Goal: Navigation & Orientation: Find specific page/section

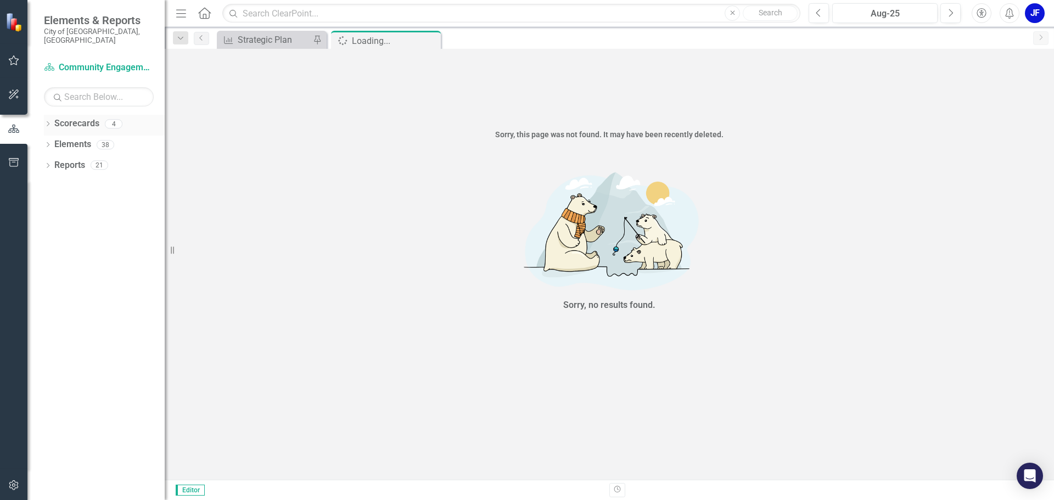
click at [53, 117] on div "Dropdown Scorecards 4" at bounding box center [104, 125] width 121 height 21
click at [49, 122] on icon "Dropdown" at bounding box center [48, 125] width 8 height 6
click at [75, 201] on link "Museum" at bounding box center [112, 207] width 104 height 13
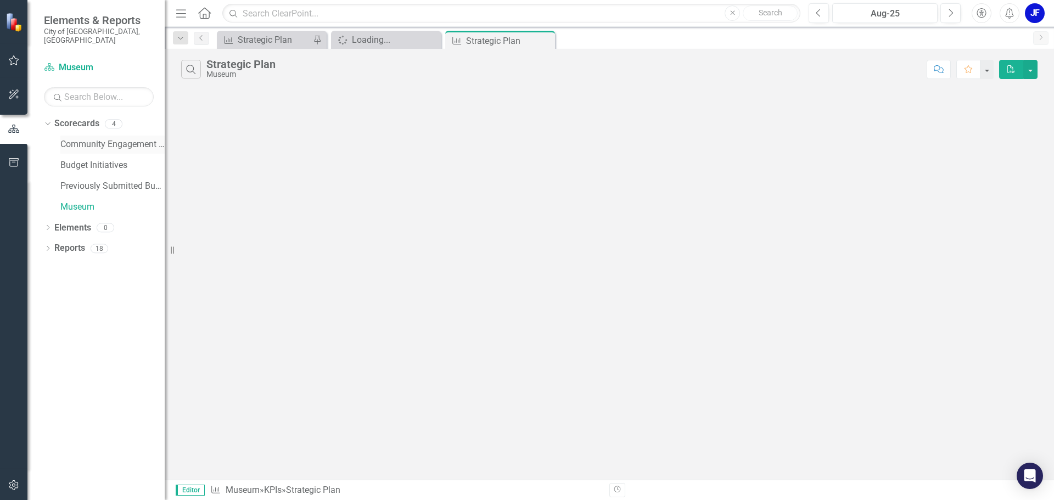
click at [89, 140] on link "Community Engagement & Emergency Preparedness" at bounding box center [112, 144] width 104 height 13
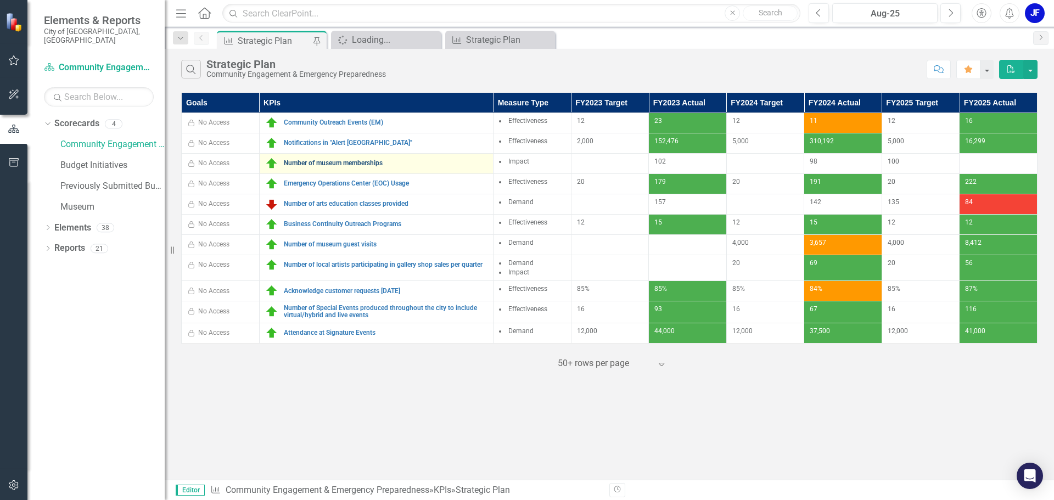
click at [322, 164] on link "Number of museum memberships" at bounding box center [386, 163] width 204 height 7
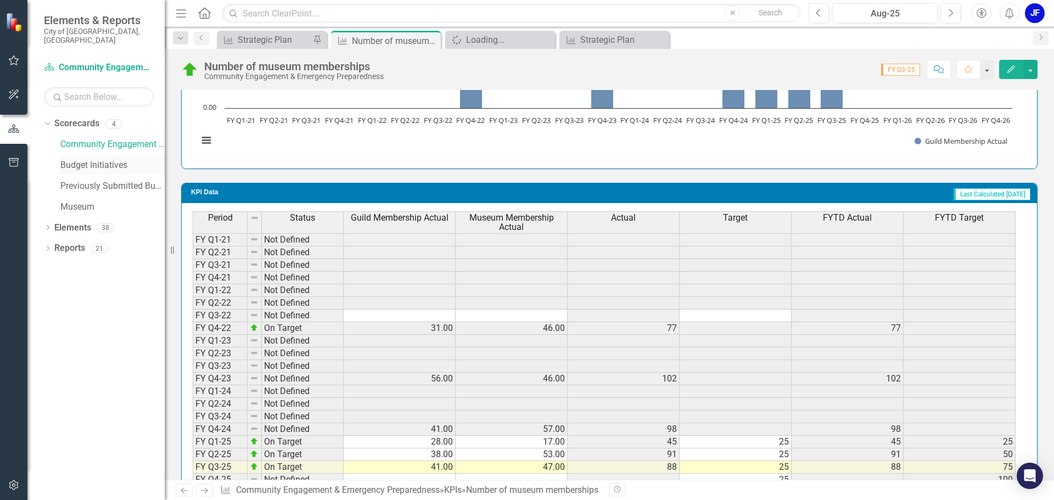
scroll to position [758, 0]
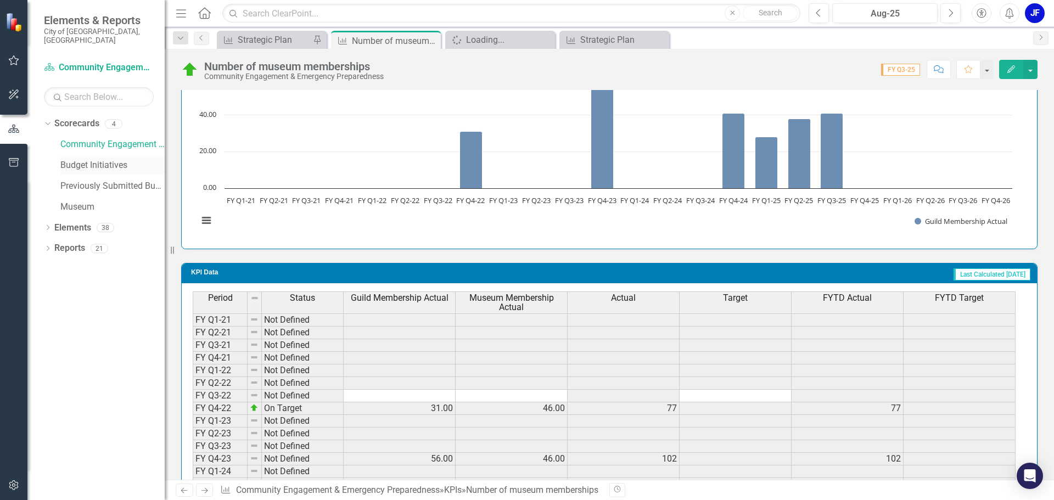
click at [100, 159] on link "Budget Initiatives" at bounding box center [112, 165] width 104 height 13
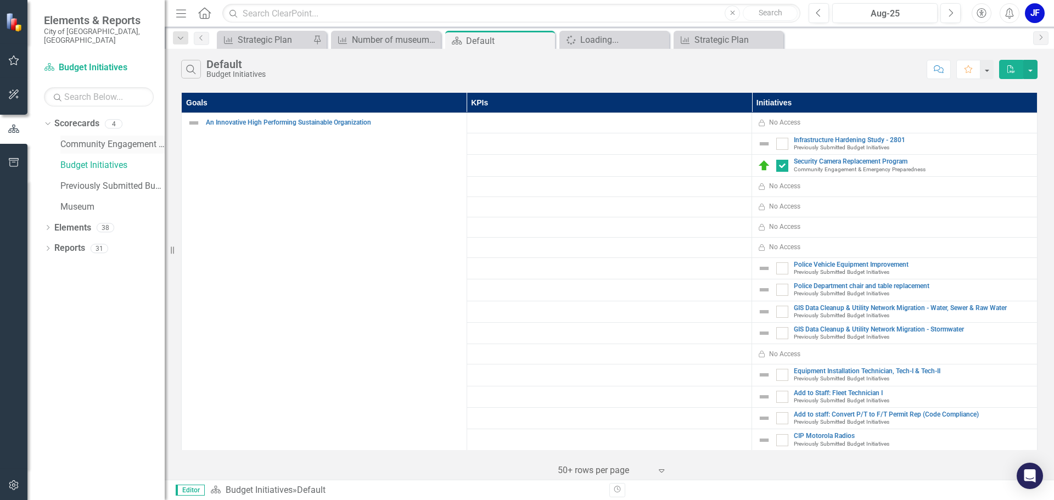
click at [95, 138] on link "Community Engagement & Emergency Preparedness" at bounding box center [112, 144] width 104 height 13
